Goal: Task Accomplishment & Management: Manage account settings

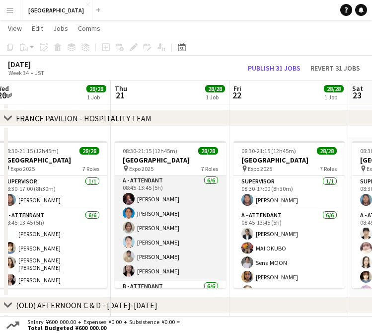
scroll to position [37, 0]
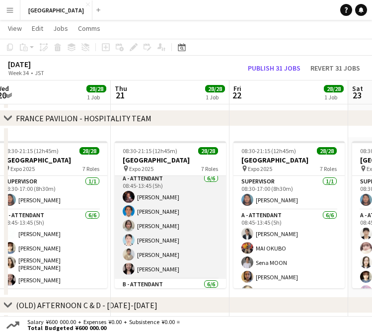
click at [168, 227] on app-card-role "A - ATTENDANT [DATE] 08:45-13:45 (5h) [PERSON_NAME] [PERSON_NAME] [PERSON_NAME]" at bounding box center [170, 226] width 111 height 106
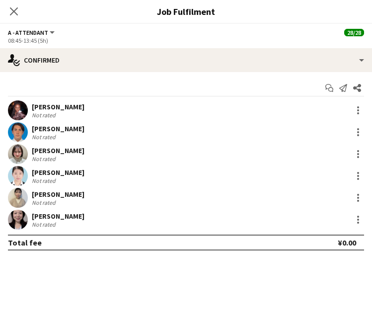
scroll to position [38, 0]
click at [362, 154] on div at bounding box center [358, 154] width 12 height 12
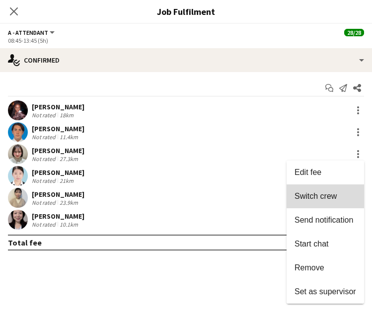
click at [328, 196] on span "Switch crew" at bounding box center [315, 196] width 42 height 8
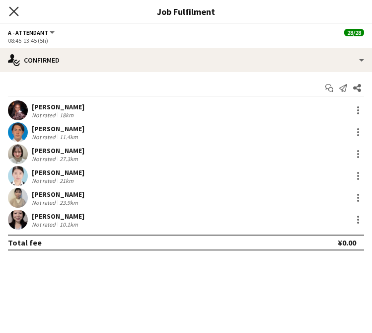
click at [14, 11] on icon at bounding box center [13, 10] width 9 height 9
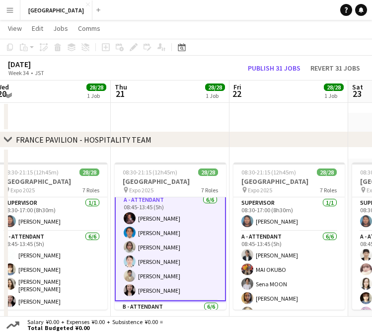
scroll to position [429, 0]
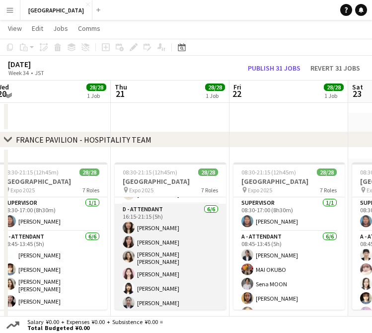
click at [162, 256] on app-card-role "D - ATTENDANT [DATE] 16:15-21:15 (5h) Yume [PERSON_NAME] Ishita [PERSON_NAME] […" at bounding box center [170, 258] width 111 height 109
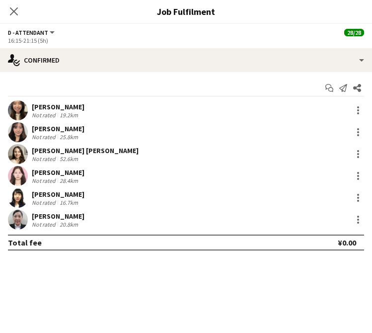
scroll to position [427, 0]
click at [363, 153] on div at bounding box center [358, 154] width 12 height 12
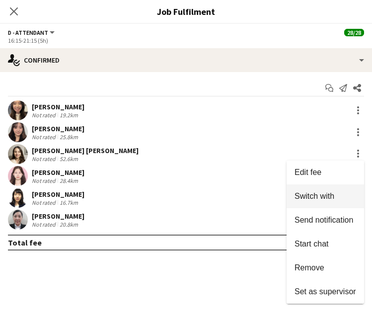
click at [324, 199] on span "Switch with" at bounding box center [314, 196] width 40 height 8
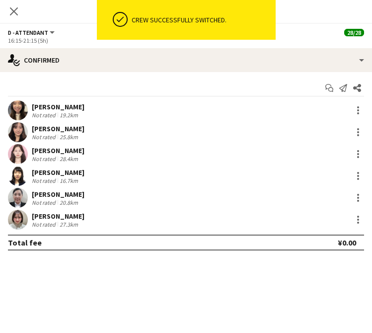
scroll to position [122, 0]
click at [16, 13] on icon at bounding box center [13, 10] width 9 height 9
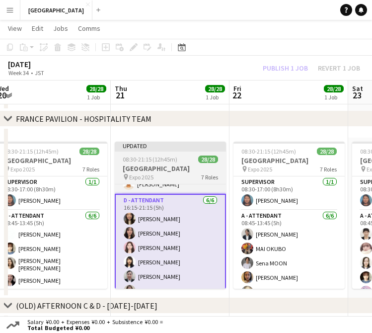
click at [172, 163] on app-job-card "Updated 08:30-21:15 (12h45m) 28/28 [GEOGRAPHIC_DATA] pin Expo [DATE] 7 Roles SU…" at bounding box center [170, 215] width 111 height 147
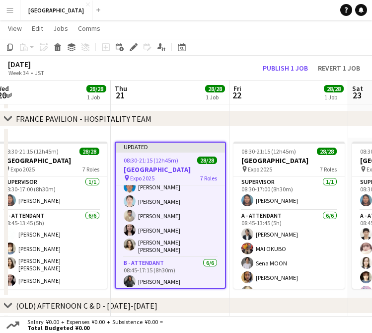
scroll to position [0, 0]
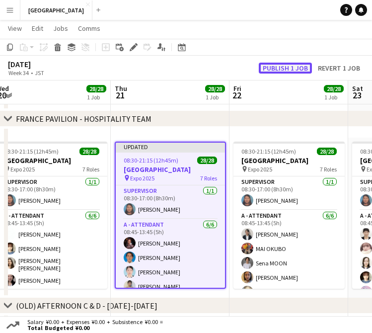
click at [276, 68] on button "Publish 1 job" at bounding box center [285, 68] width 53 height 11
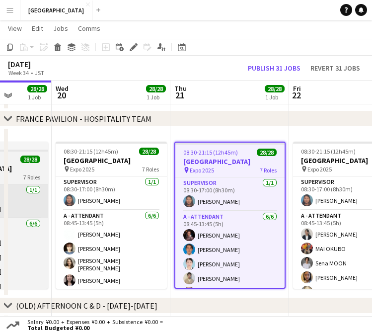
scroll to position [0, 305]
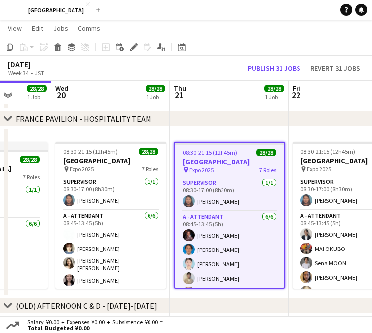
click at [226, 158] on h3 "[GEOGRAPHIC_DATA]" at bounding box center [229, 161] width 109 height 9
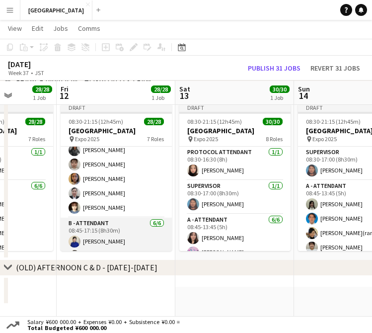
scroll to position [0, 0]
